Goal: Check status: Check status

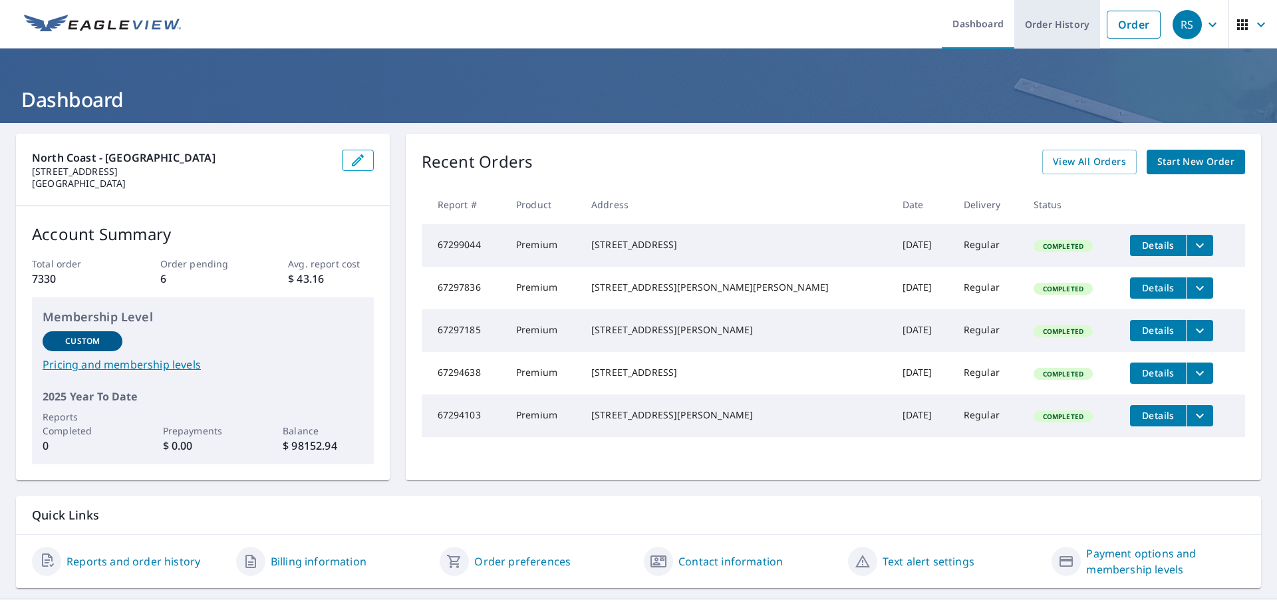
click at [1049, 25] on link "Order History" at bounding box center [1057, 24] width 86 height 49
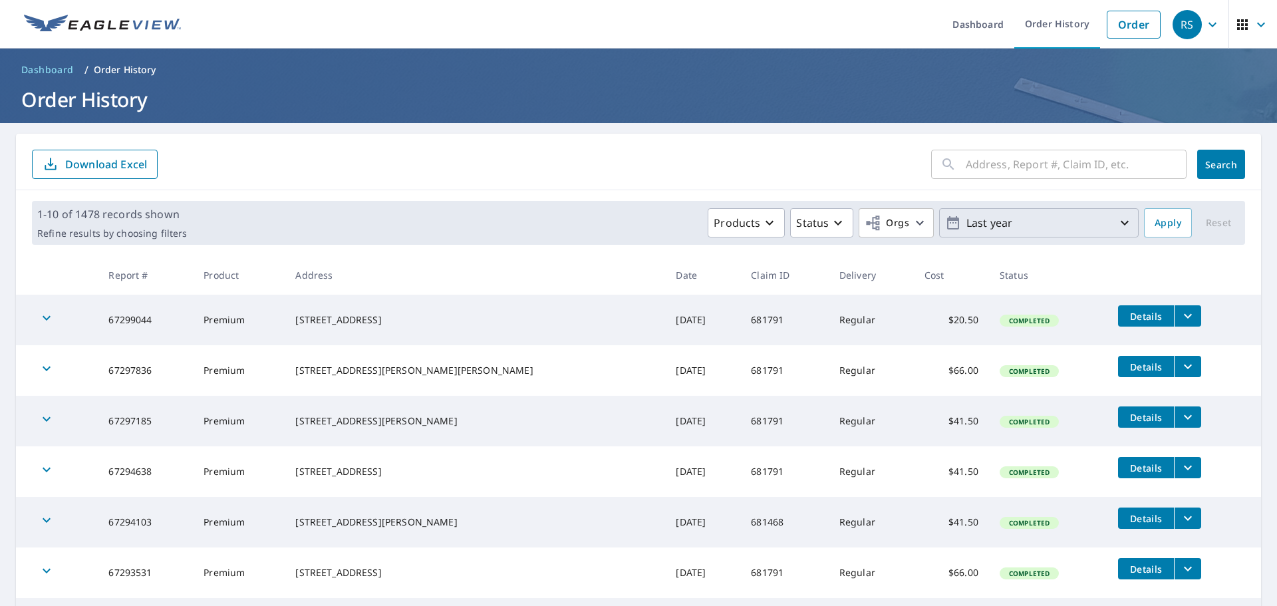
click at [1116, 225] on icon "button" at bounding box center [1124, 223] width 16 height 16
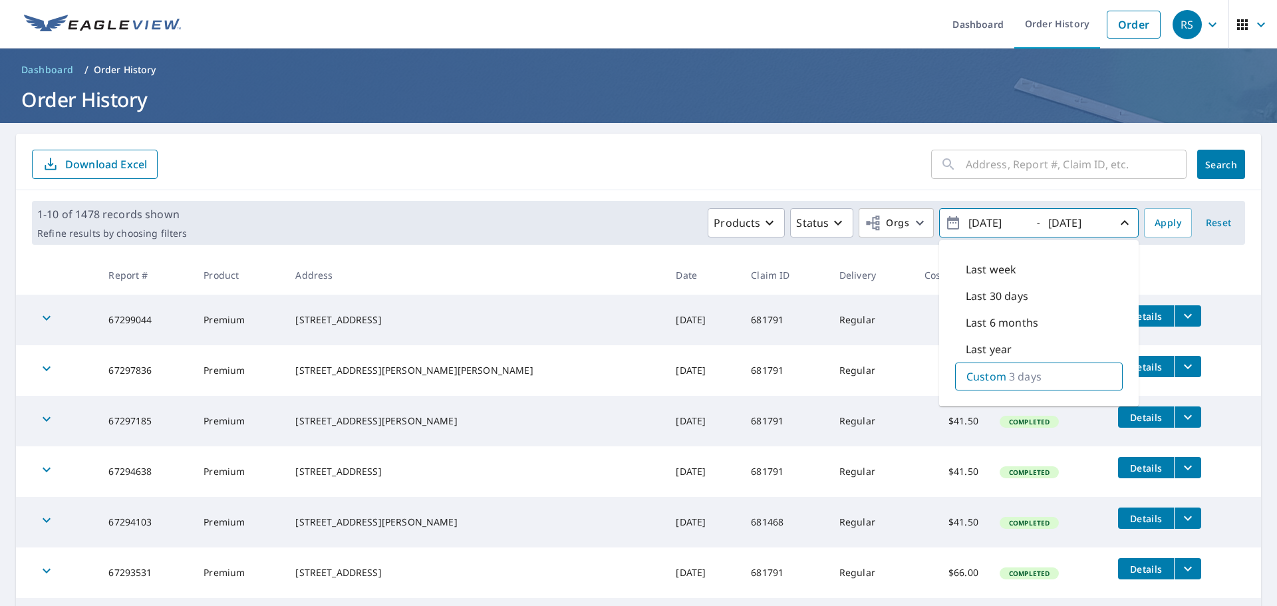
type input "[DATE]"
click at [1154, 222] on span "Apply" at bounding box center [1167, 223] width 27 height 17
